Goal: Information Seeking & Learning: Learn about a topic

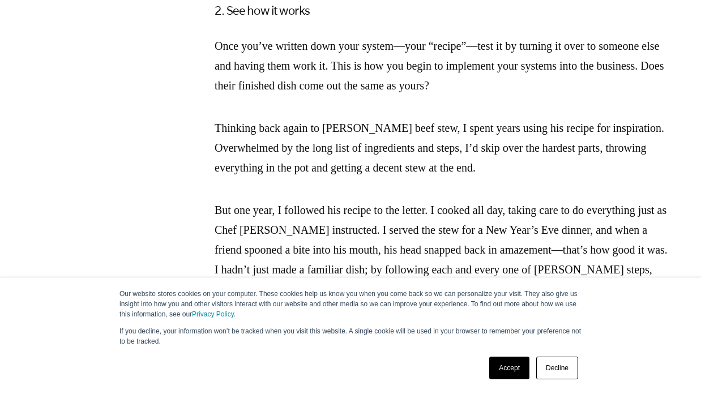
scroll to position [2307, 0]
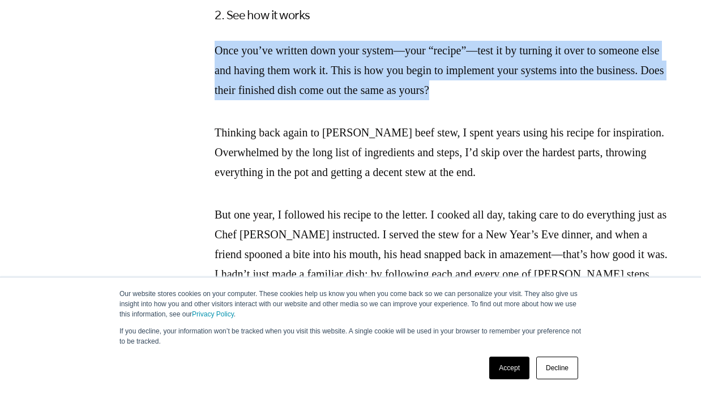
drag, startPoint x: 579, startPoint y: 114, endPoint x: 195, endPoint y: 78, distance: 385.6
copy p "Once you’ve written down your system—your “recipe”—test it by turning it over t…"
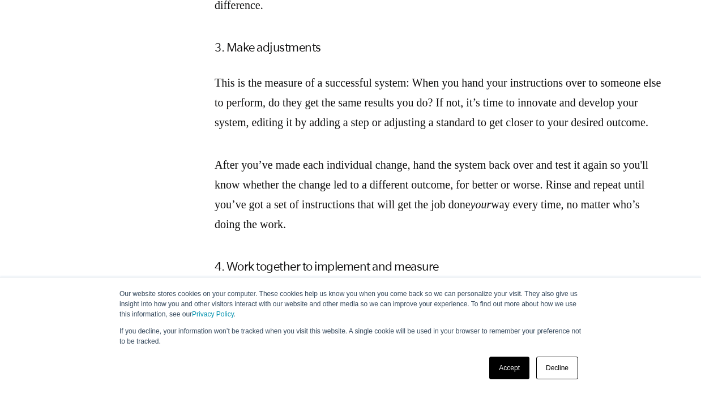
scroll to position [2558, 0]
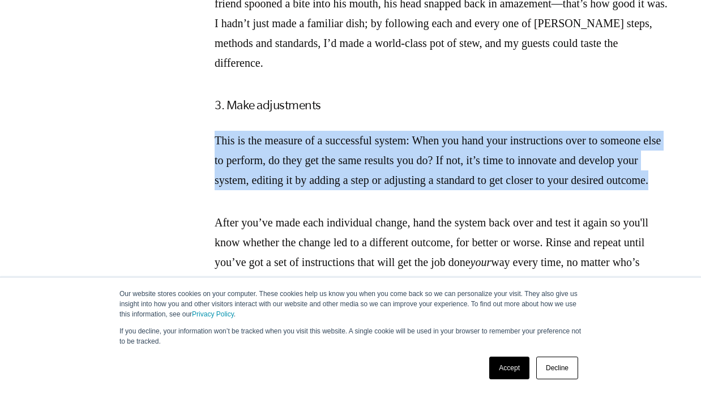
drag, startPoint x: 345, startPoint y: 229, endPoint x: 211, endPoint y: 164, distance: 149.2
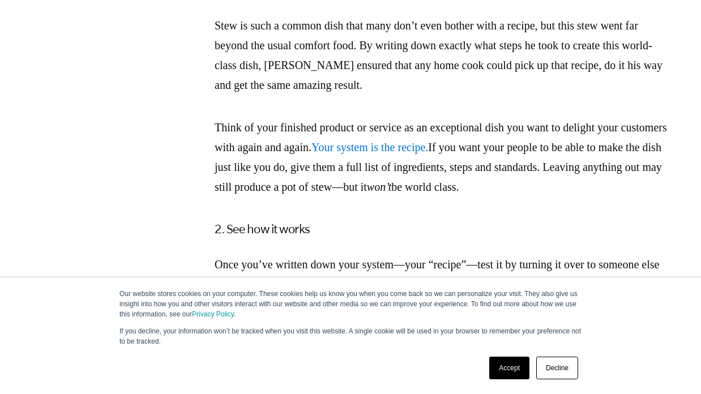
scroll to position [2085, 0]
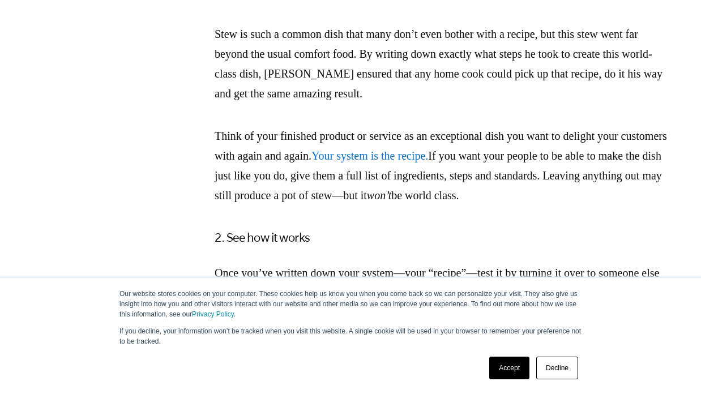
drag, startPoint x: 259, startPoint y: 228, endPoint x: 195, endPoint y: 148, distance: 102.8
copy p "Think of your finished product or service as an exceptional dish you want to de…"
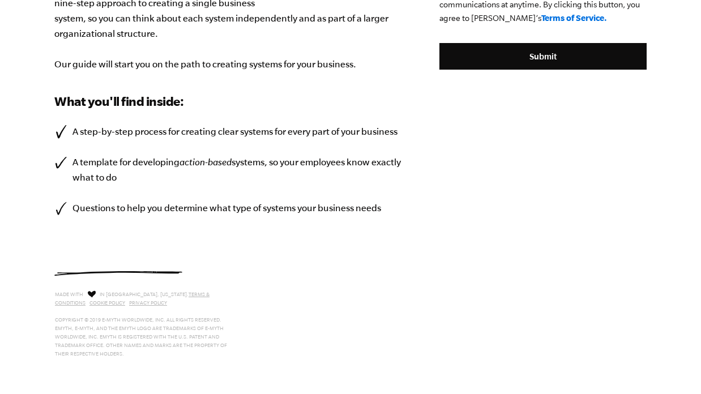
scroll to position [390, 0]
